Goal: Use online tool/utility

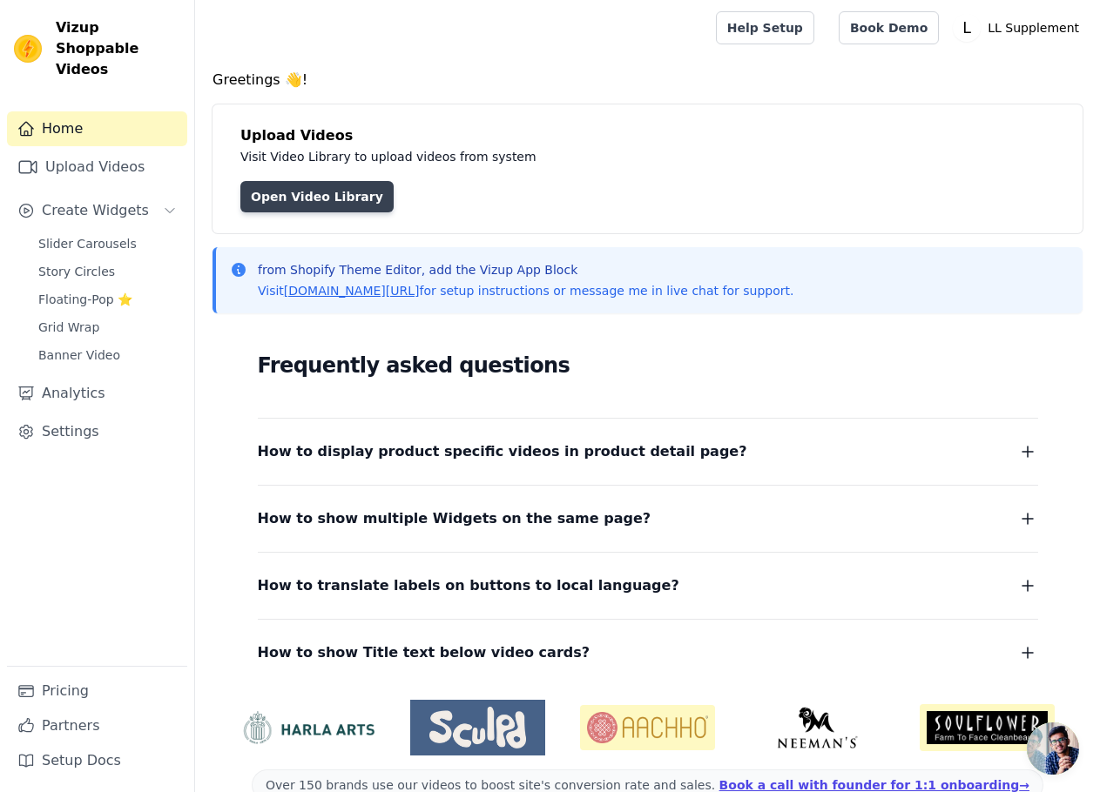
click at [300, 201] on link "Open Video Library" at bounding box center [316, 196] width 153 height 31
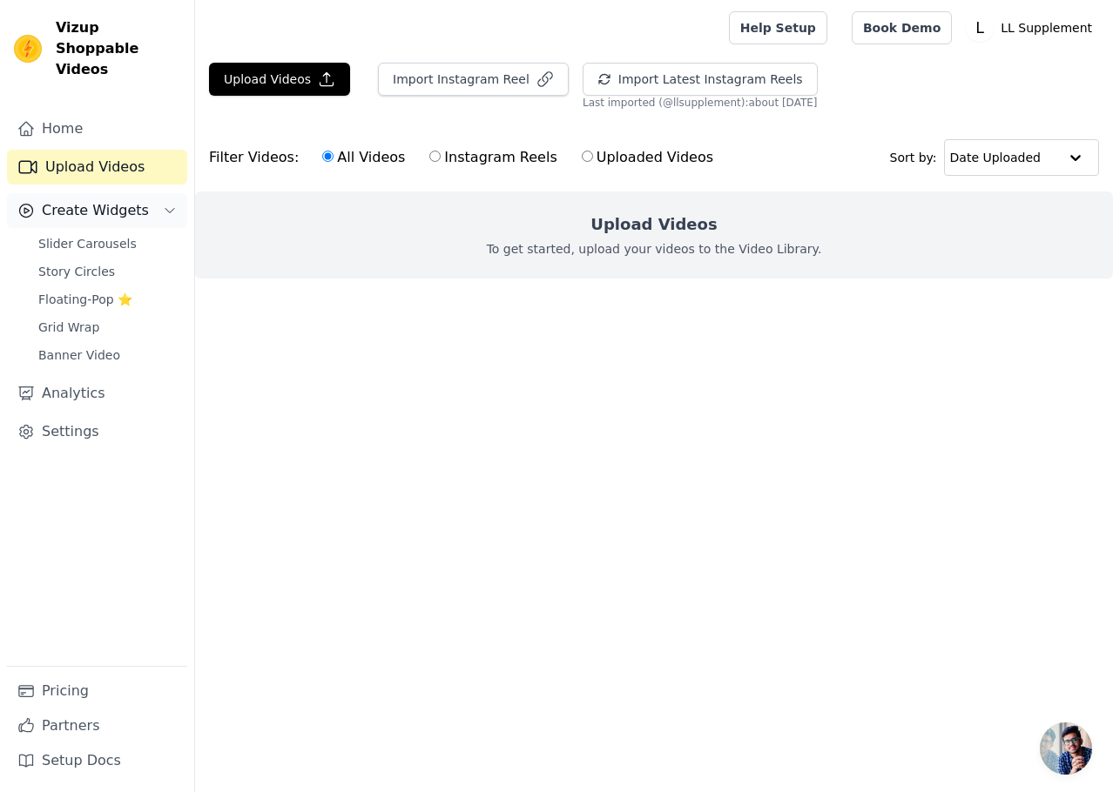
click at [90, 200] on span "Create Widgets" at bounding box center [95, 210] width 107 height 21
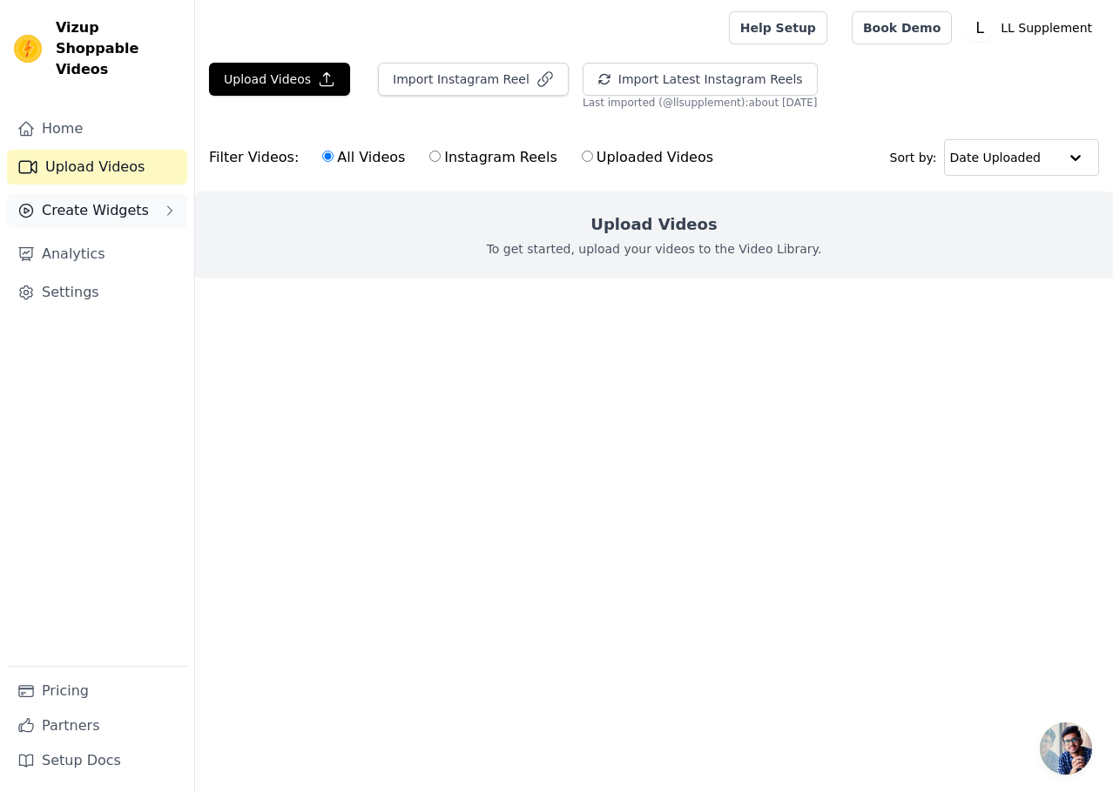
click at [139, 198] on button "Create Widgets" at bounding box center [97, 210] width 180 height 35
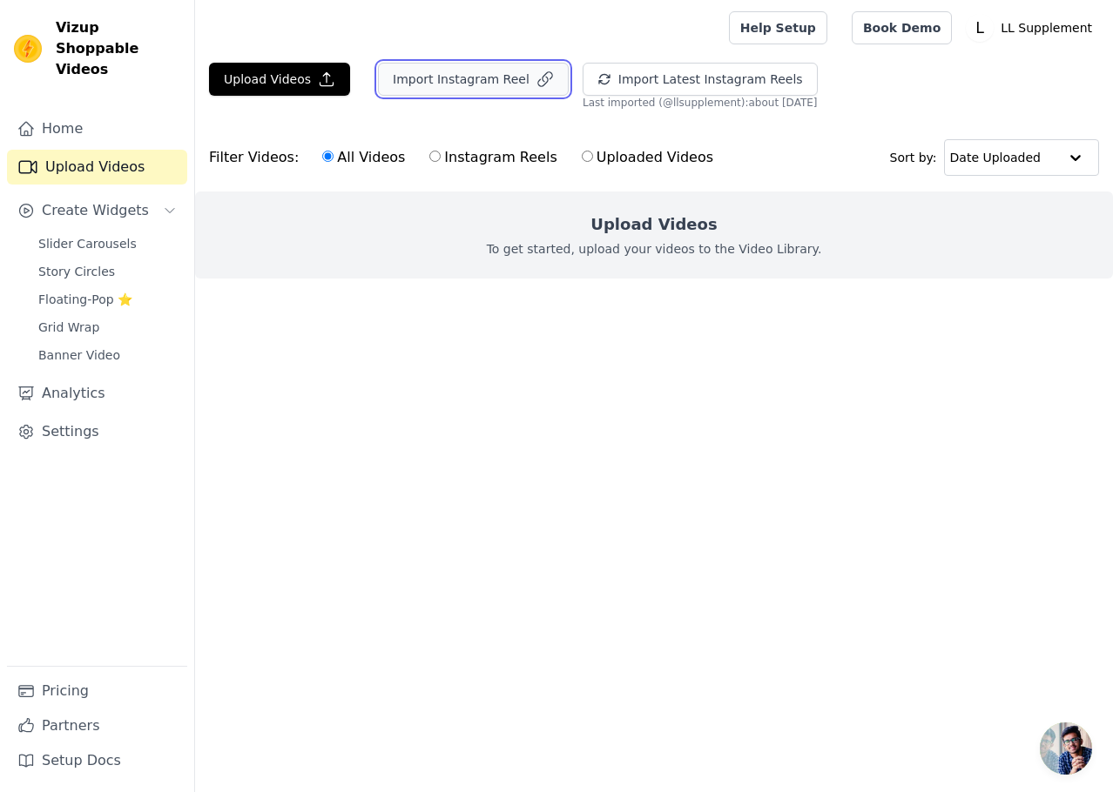
click at [490, 80] on button "Import Instagram Reel" at bounding box center [473, 79] width 191 height 33
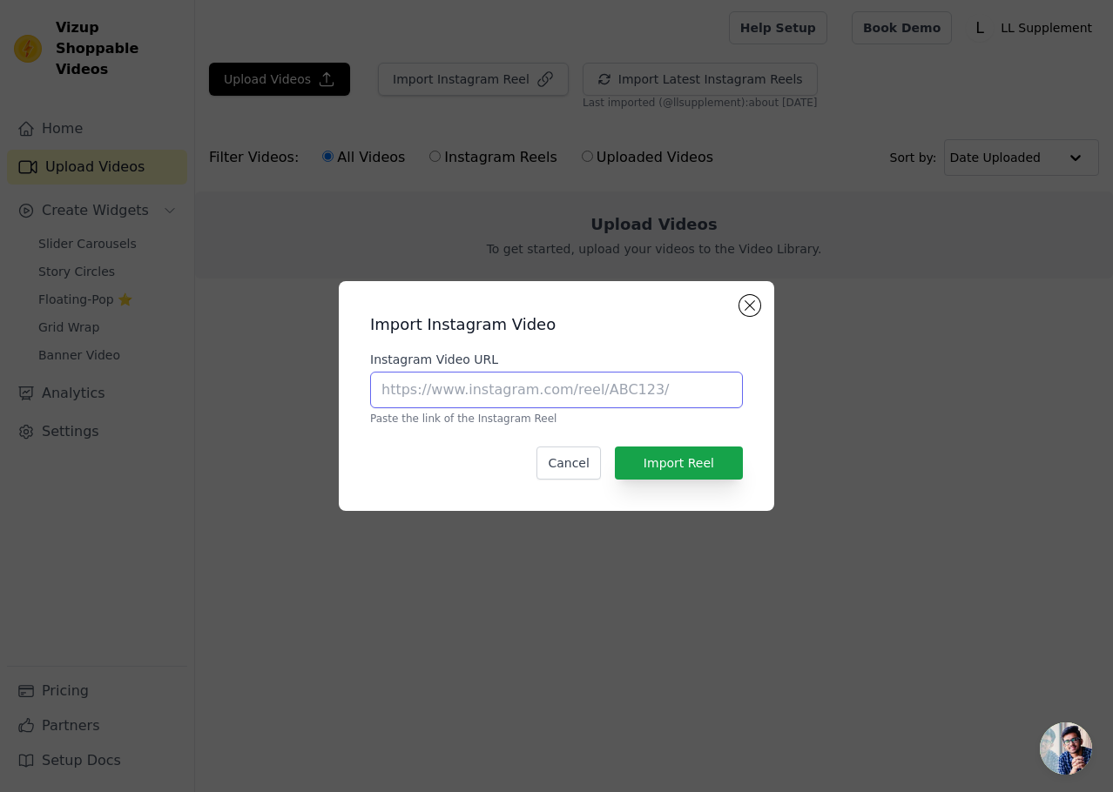
click at [454, 387] on input "Instagram Video URL" at bounding box center [556, 390] width 373 height 37
paste input "[URL][DOMAIN_NAME]"
type input "[URL][DOMAIN_NAME]"
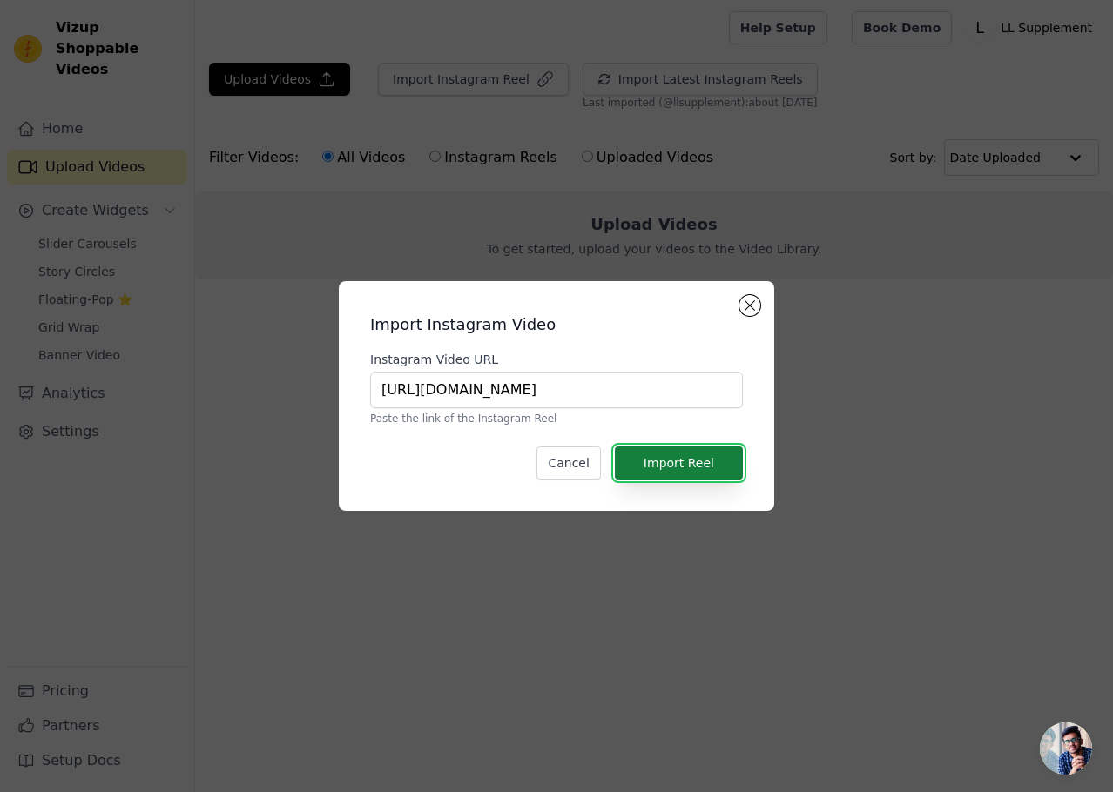
scroll to position [0, 0]
click at [691, 463] on button "Import Reel" at bounding box center [679, 463] width 128 height 33
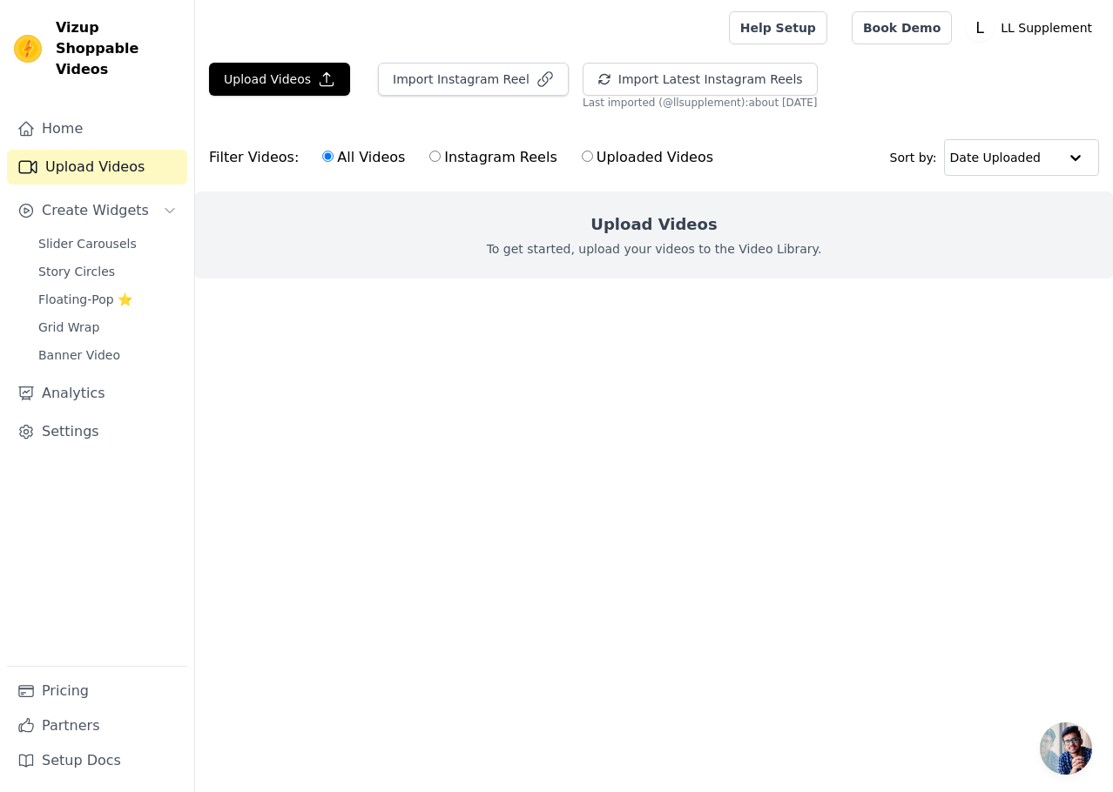
click at [446, 151] on label "Instagram Reels" at bounding box center [492, 157] width 129 height 23
click at [441, 151] on input "Instagram Reels" at bounding box center [434, 156] width 11 height 11
radio input "true"
click at [439, 83] on button "Import Instagram Reel" at bounding box center [473, 79] width 191 height 33
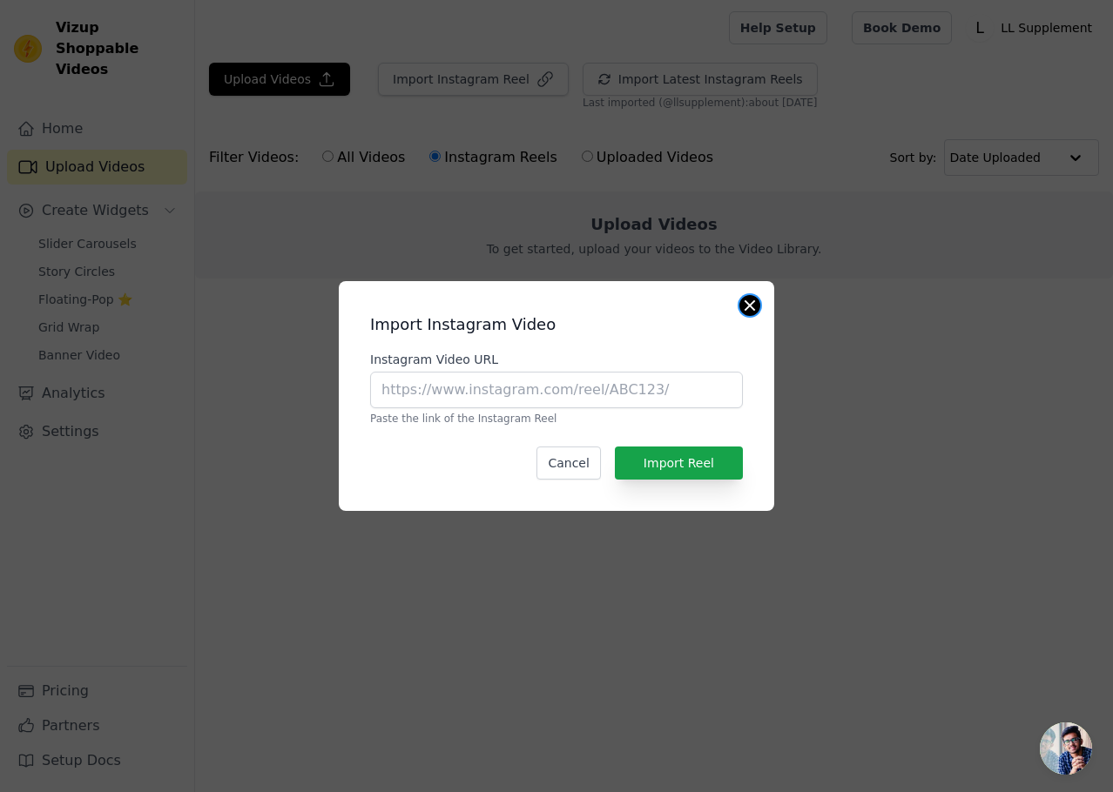
click at [743, 309] on button "Close modal" at bounding box center [749, 305] width 21 height 21
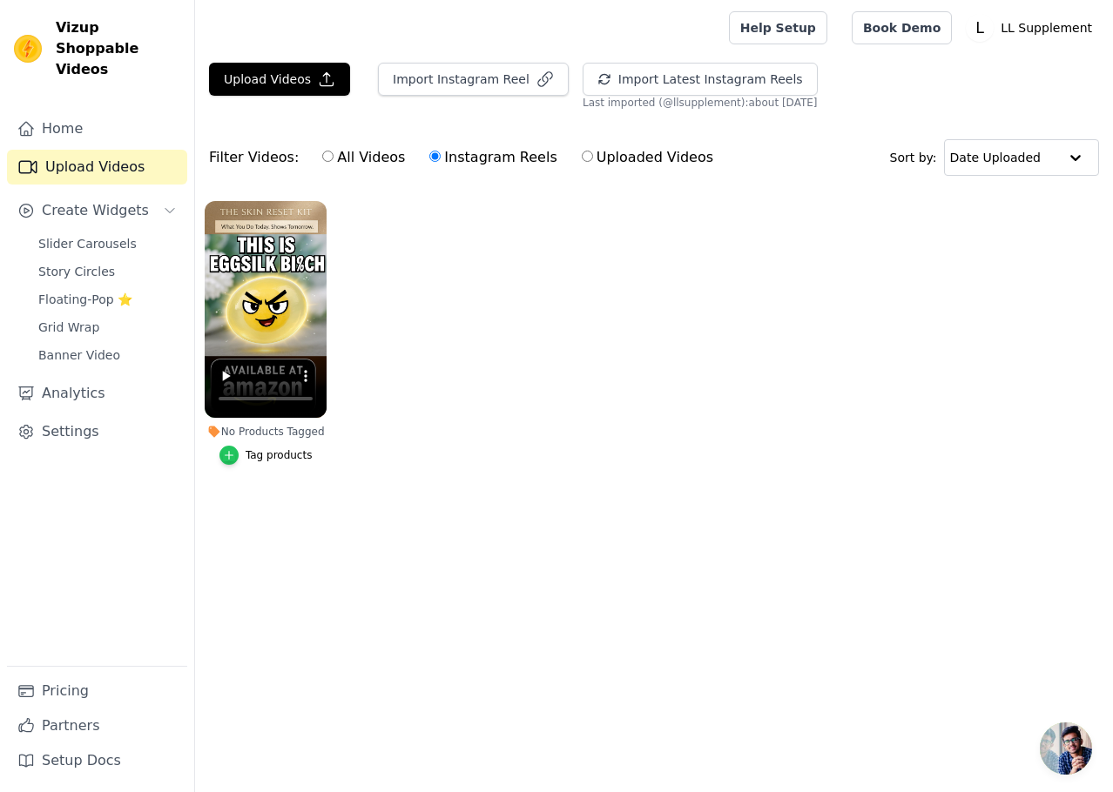
click at [229, 456] on icon "button" at bounding box center [230, 456] width 8 height 8
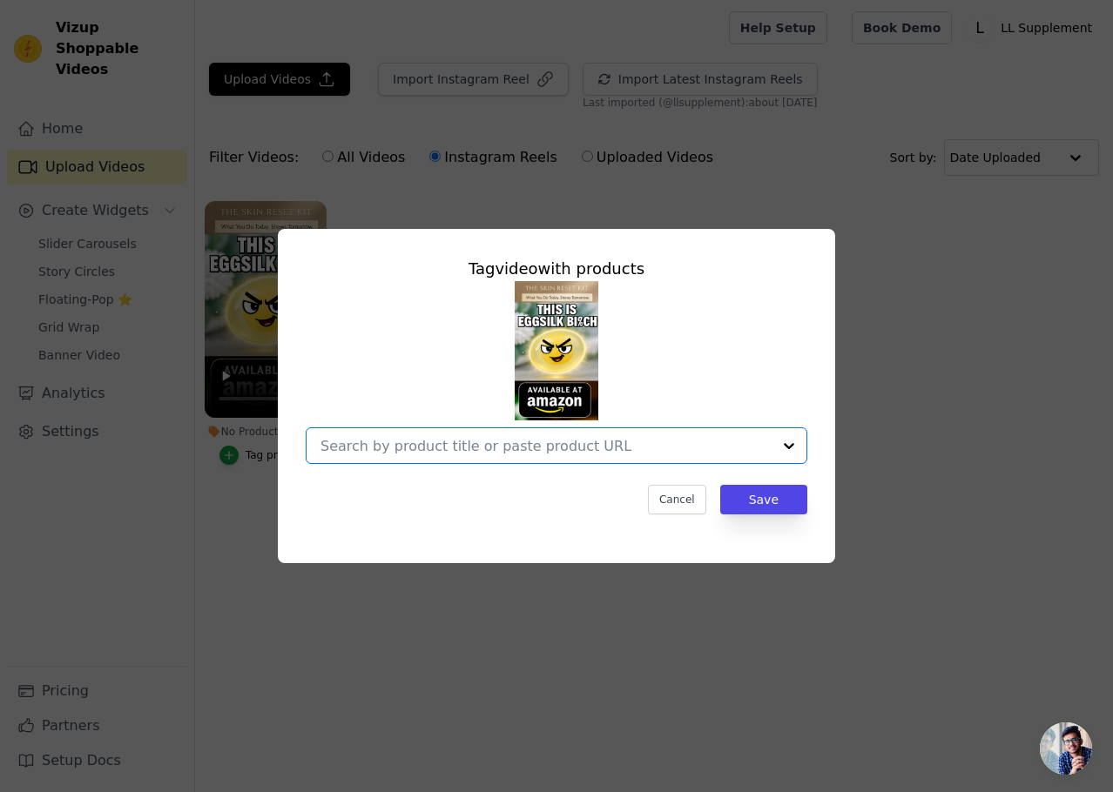
click at [599, 441] on input "No Products Tagged Tag video with products Option undefined, selected. Select i…" at bounding box center [545, 446] width 451 height 17
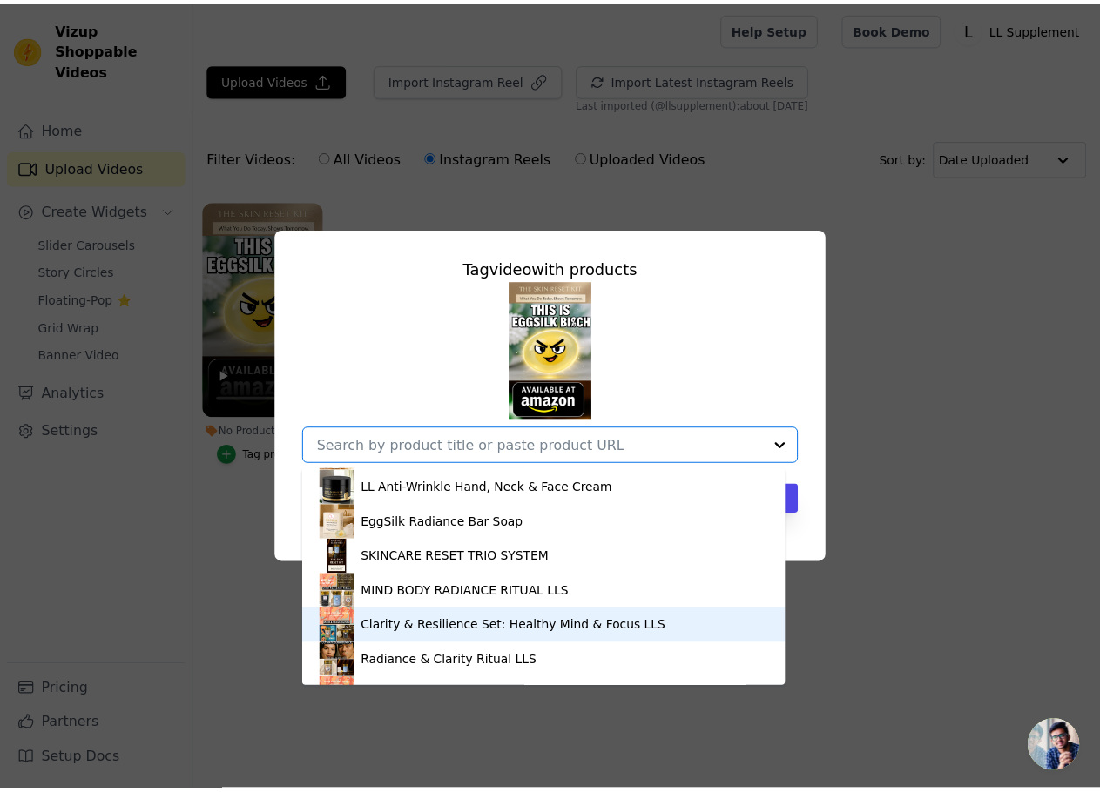
scroll to position [174, 0]
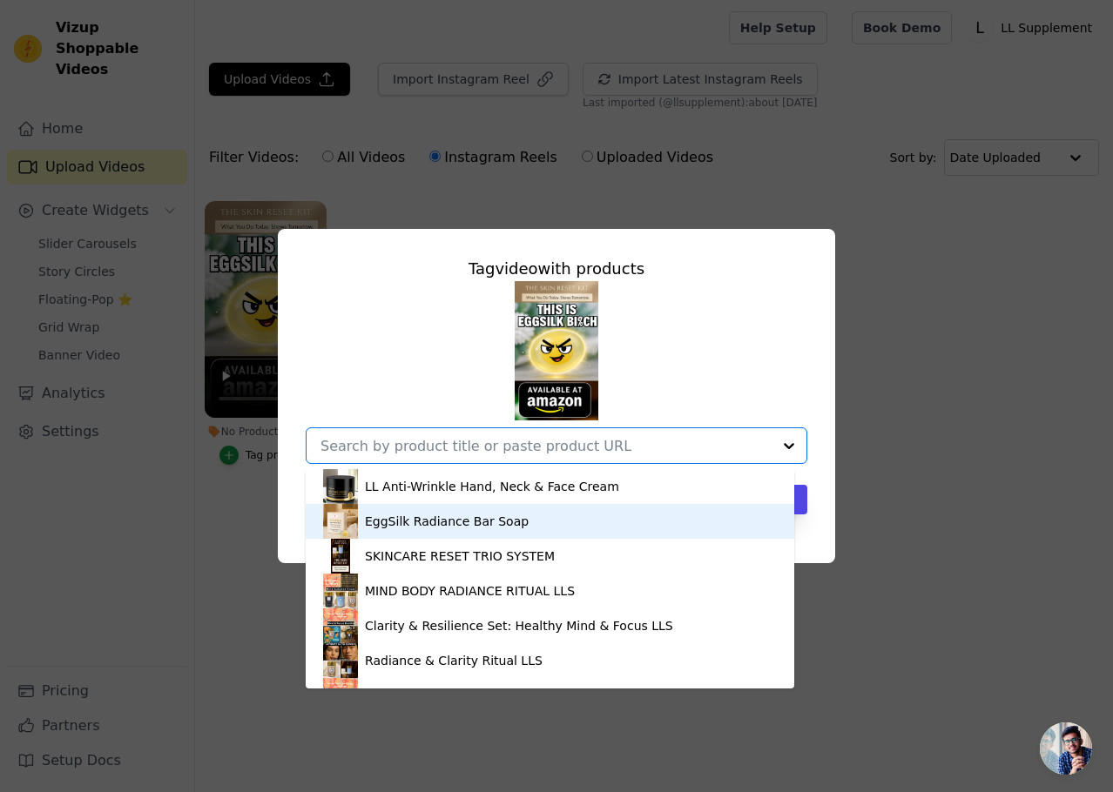
click at [529, 524] on div "EggSilk Radiance Bar Soap" at bounding box center [550, 521] width 454 height 35
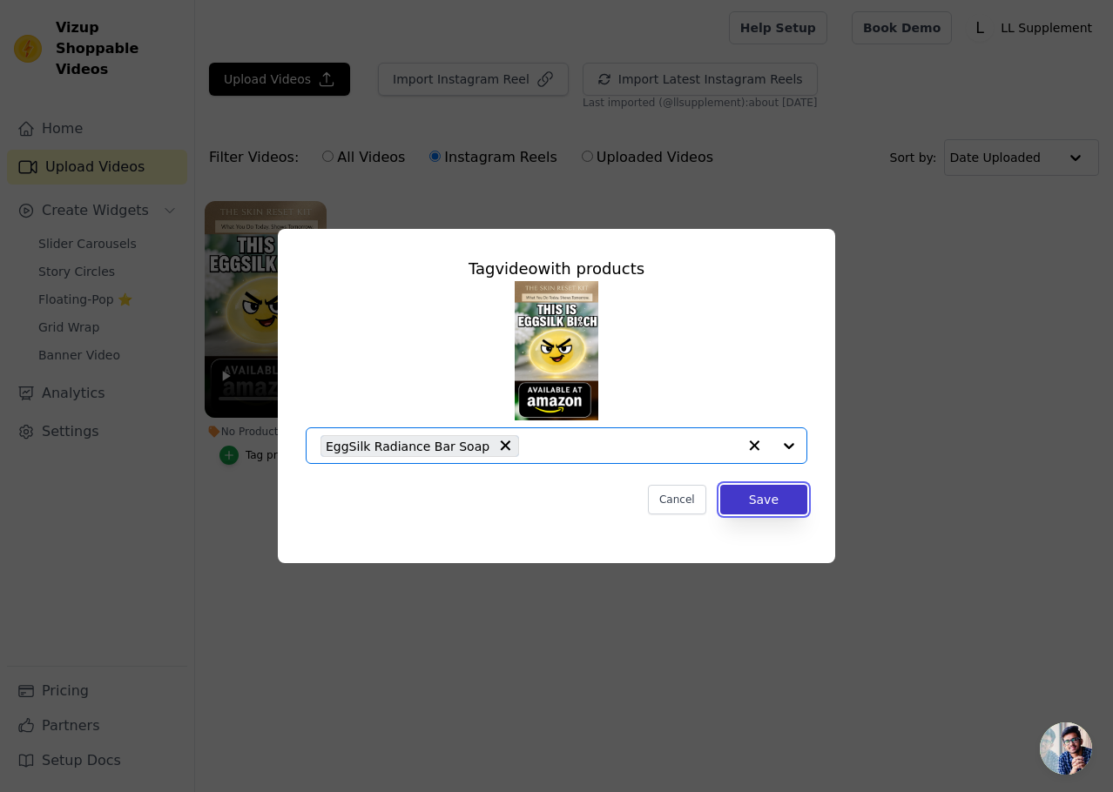
click at [768, 502] on button "Save" at bounding box center [763, 500] width 87 height 30
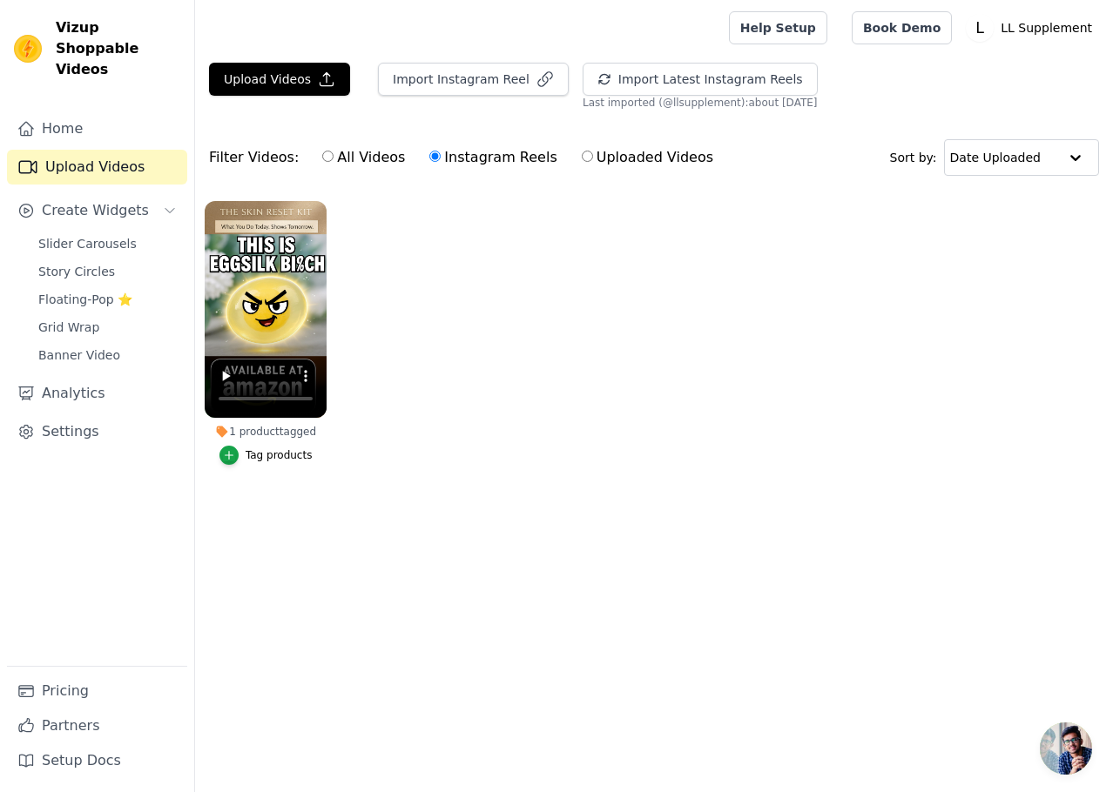
click at [485, 289] on ul "1 product tagged Tag products" at bounding box center [654, 351] width 918 height 318
click at [71, 111] on link "Home" at bounding box center [97, 128] width 180 height 35
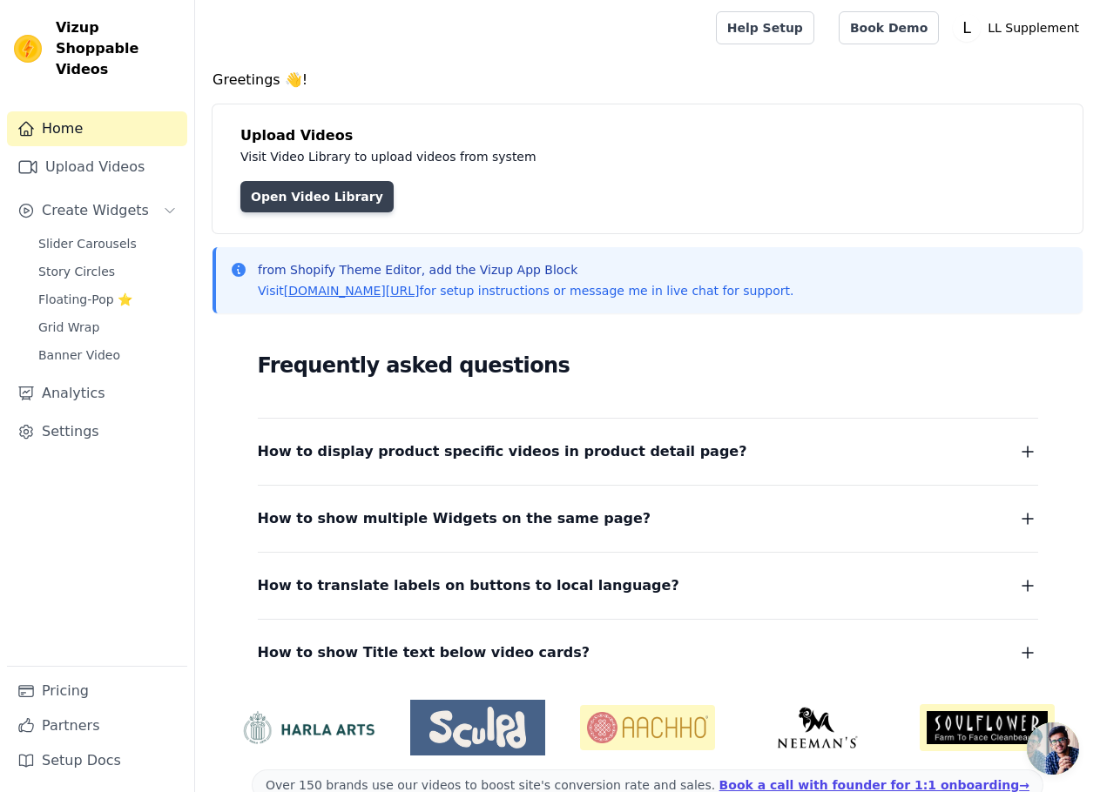
click at [282, 199] on link "Open Video Library" at bounding box center [316, 196] width 153 height 31
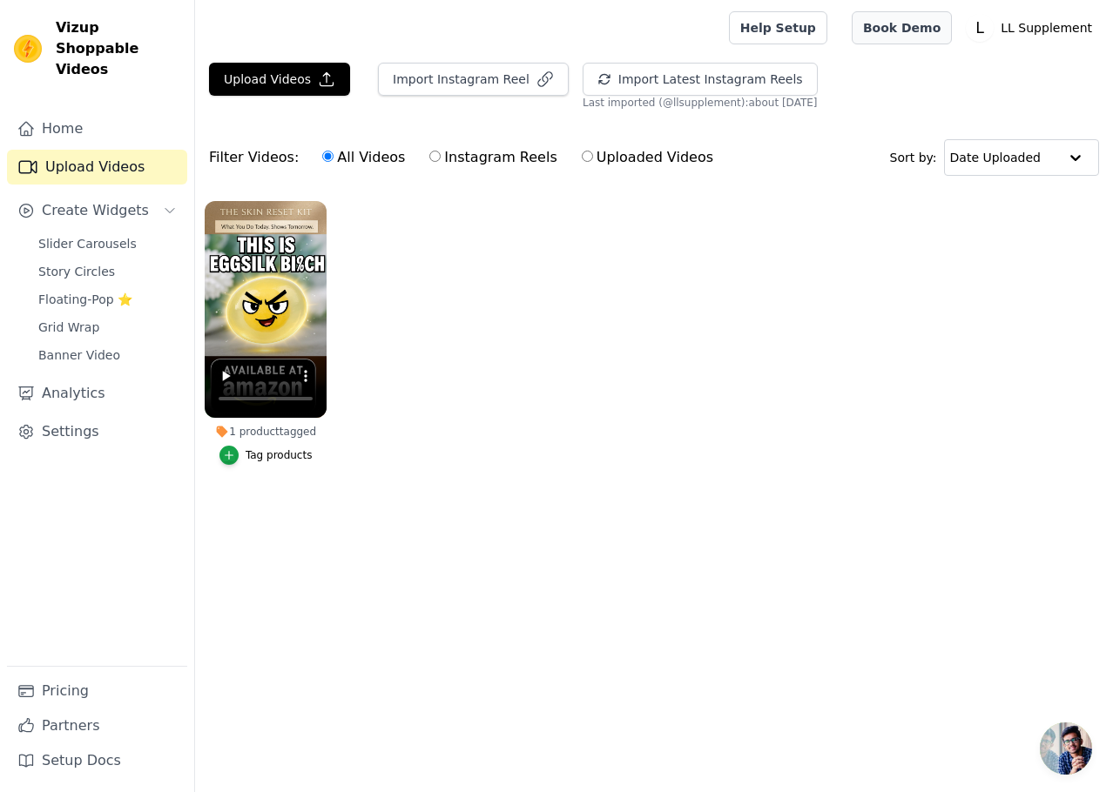
click at [909, 26] on link "Book Demo" at bounding box center [902, 27] width 100 height 33
click at [77, 111] on link "Home" at bounding box center [97, 128] width 180 height 35
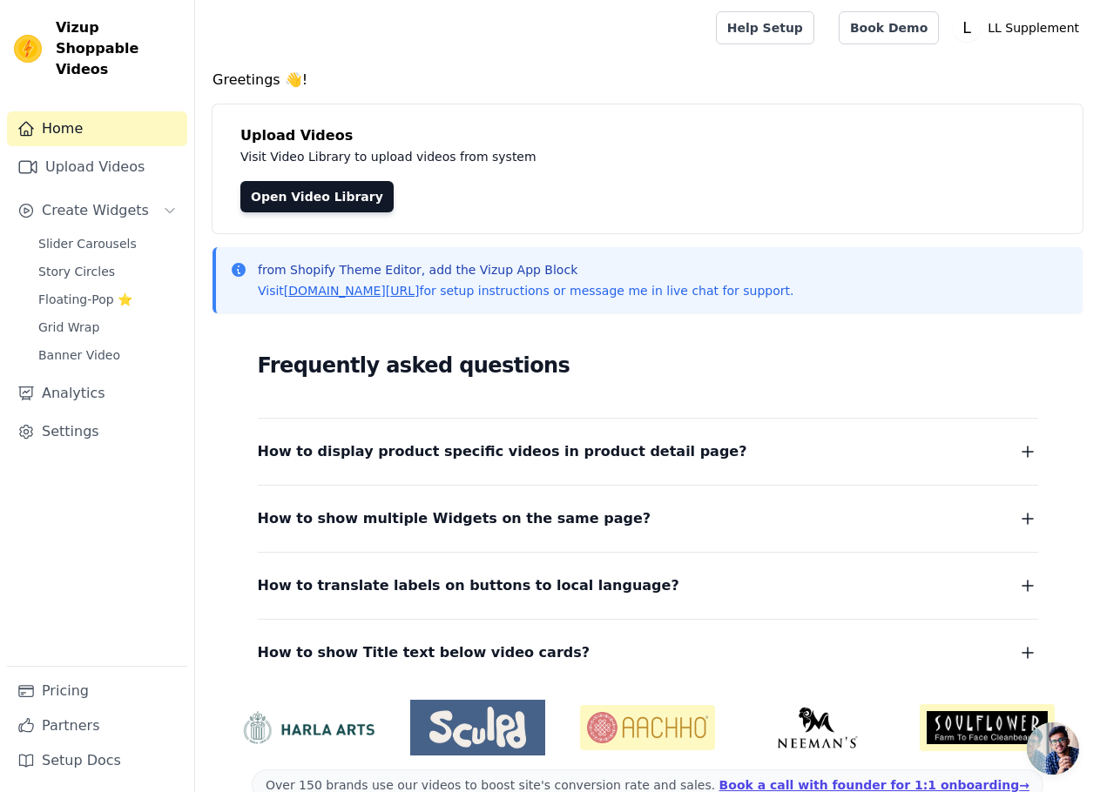
click at [606, 452] on span "How to display product specific videos in product detail page?" at bounding box center [502, 452] width 489 height 24
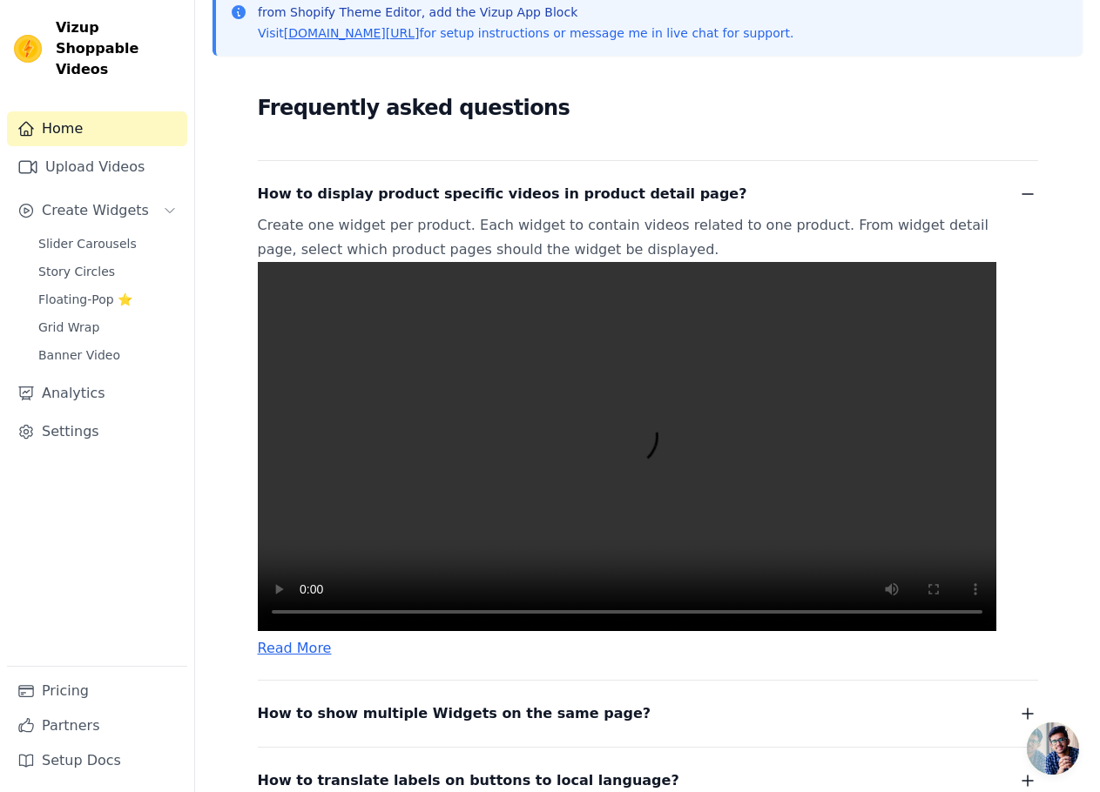
scroll to position [261, 0]
